Goal: Find specific page/section: Find specific page/section

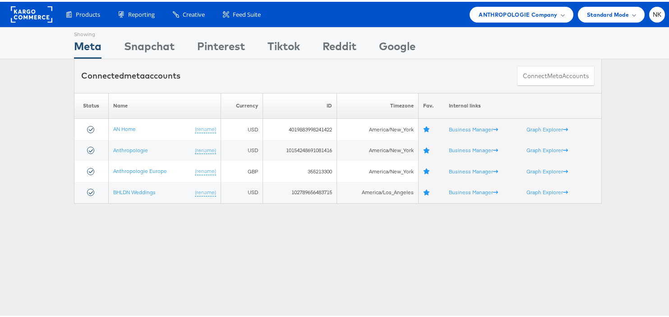
click at [44, 7] on rect at bounding box center [31, 13] width 41 height 16
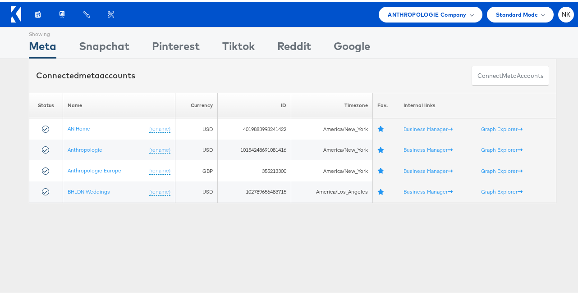
click at [14, 15] on icon at bounding box center [16, 13] width 10 height 16
click at [390, 18] on div "ANTHROPOLOGIE Company" at bounding box center [430, 13] width 103 height 16
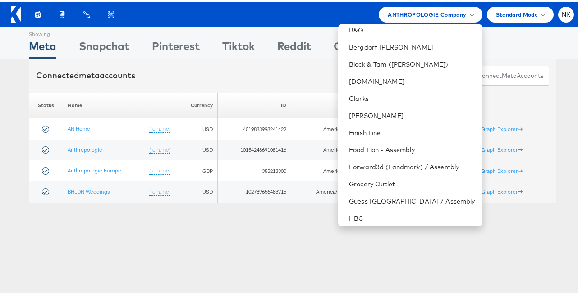
scroll to position [140, 0]
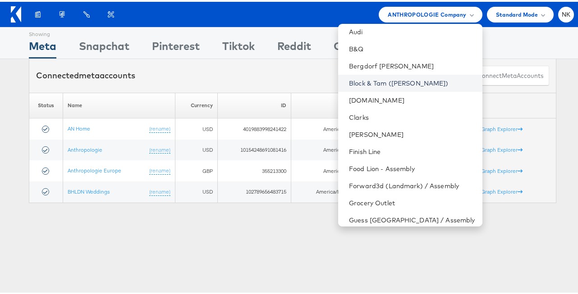
click at [399, 78] on link "Block & Tam ([PERSON_NAME])" at bounding box center [412, 81] width 126 height 9
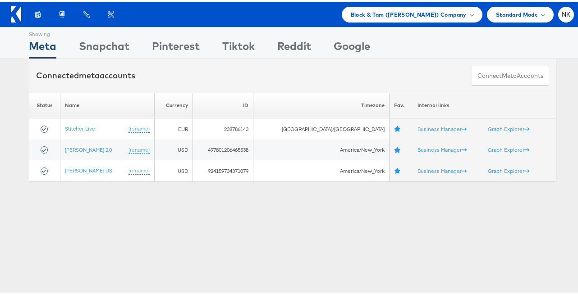
click at [568, 15] on div "Products Product Catalogs Enhance Your Product Catalog, Map Them to Publishers,…" at bounding box center [292, 12] width 585 height 25
click at [562, 15] on span "NK" at bounding box center [566, 13] width 9 height 6
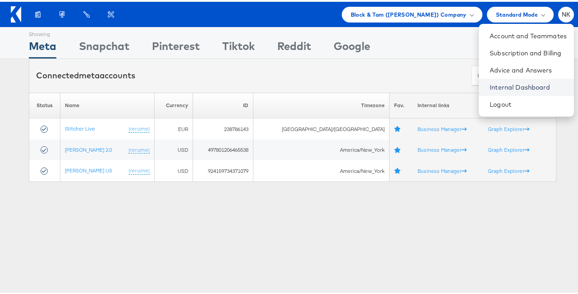
click at [504, 88] on link "Internal Dashboard" at bounding box center [528, 85] width 77 height 9
click at [2, 13] on div "Products Product Catalogs Enhance Your Product Catalog, Map Them to Publishers,…" at bounding box center [292, 12] width 585 height 25
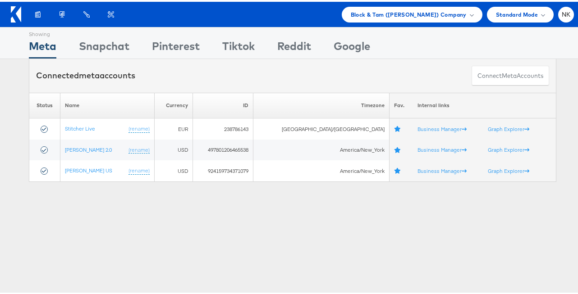
click at [21, 13] on div at bounding box center [18, 12] width 15 height 21
click at [16, 13] on icon at bounding box center [16, 13] width 10 height 16
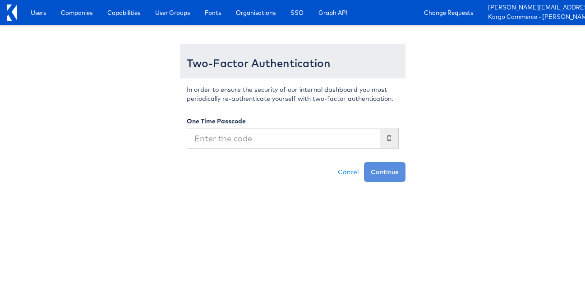
click at [224, 132] on input "text" at bounding box center [283, 138] width 193 height 21
type input "538271"
click at [364, 162] on button "Continue" at bounding box center [384, 172] width 41 height 20
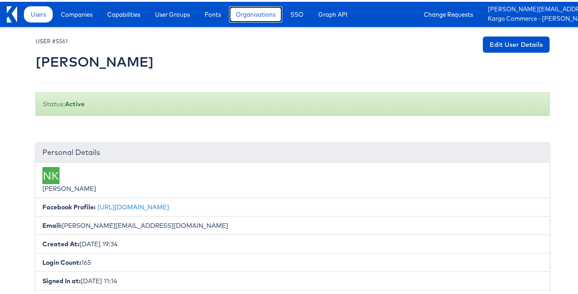
click at [243, 12] on span "Organisations" at bounding box center [256, 12] width 40 height 9
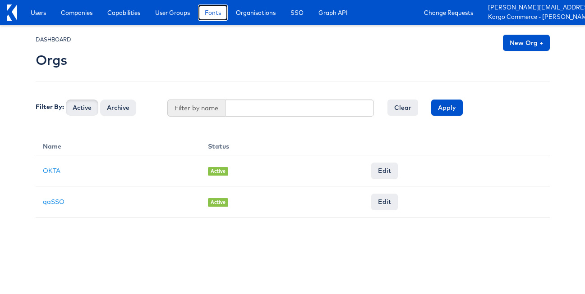
click at [216, 14] on span "Fonts" at bounding box center [213, 12] width 16 height 9
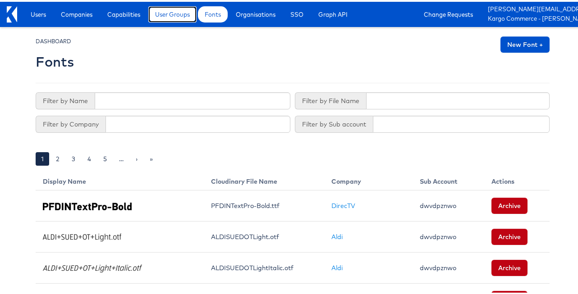
click at [172, 16] on span "User Groups" at bounding box center [172, 12] width 35 height 9
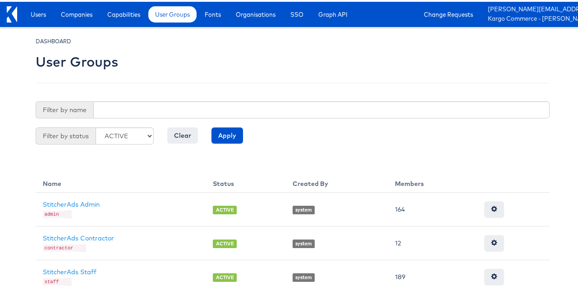
scroll to position [28, 0]
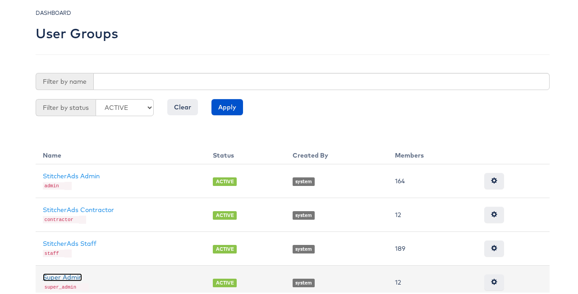
click at [72, 272] on link "Super Admin" at bounding box center [62, 276] width 39 height 8
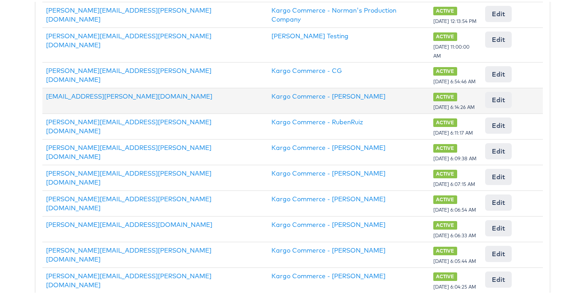
scroll to position [387, 0]
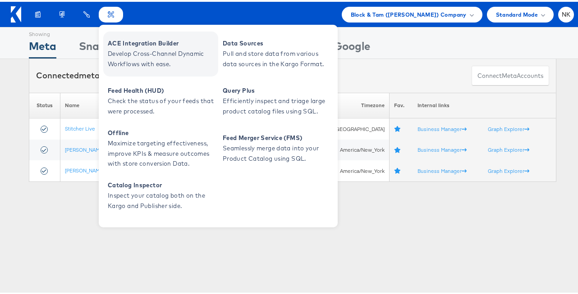
click at [129, 53] on span "Develop Cross-Channel Dynamic Workflows with ease." at bounding box center [162, 57] width 108 height 21
